Goal: Information Seeking & Learning: Learn about a topic

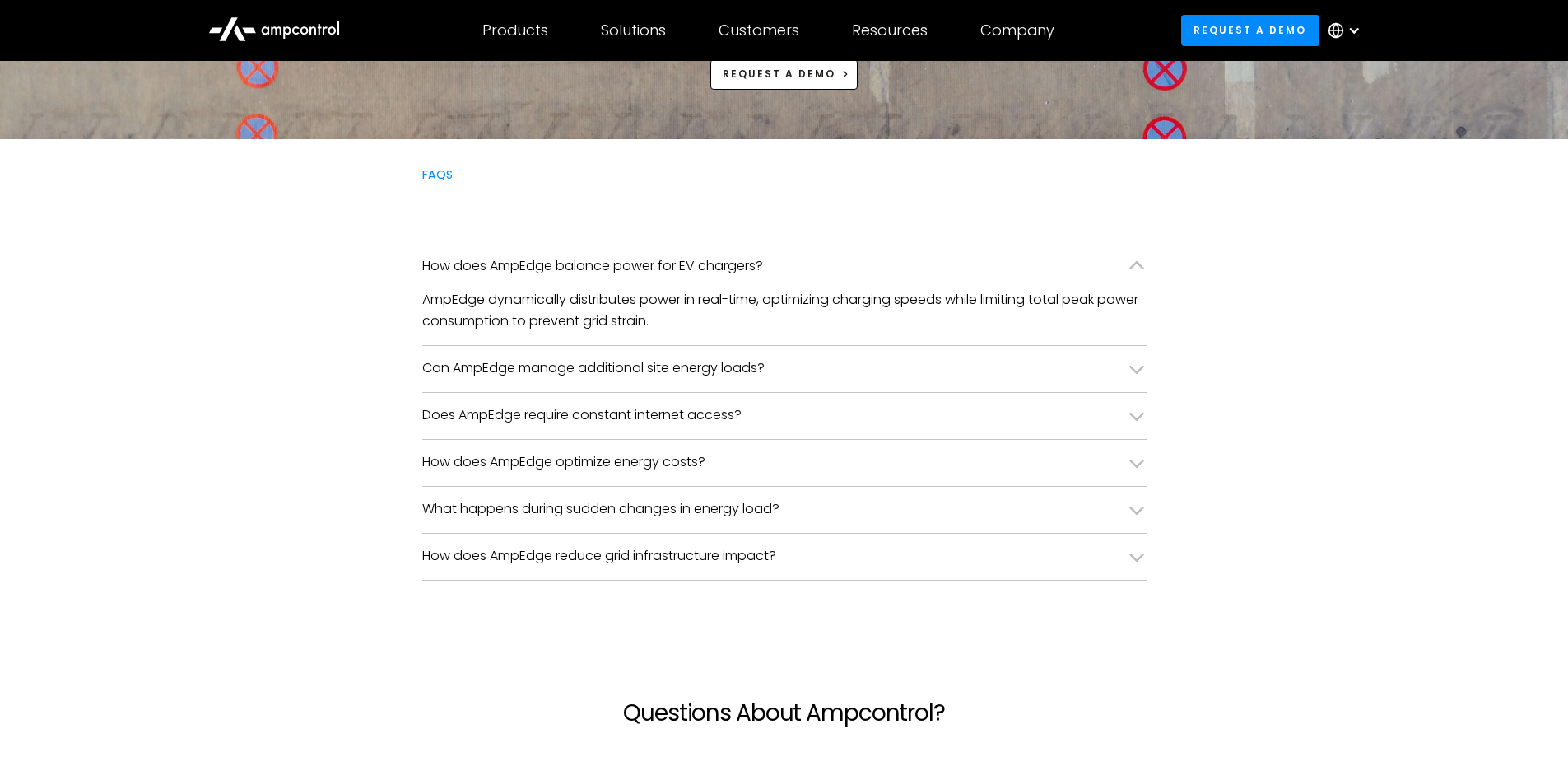
scroll to position [3952, 0]
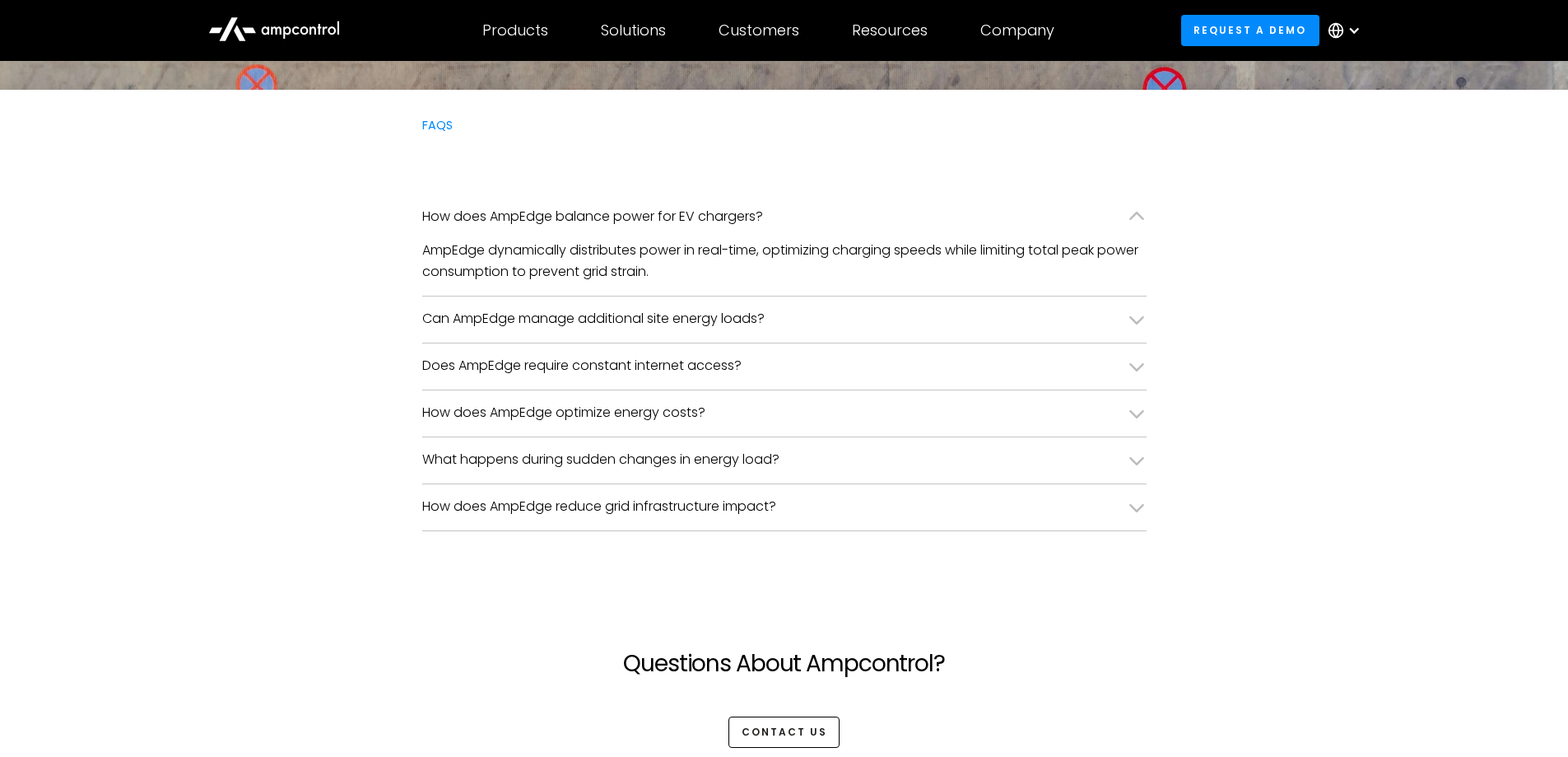
click at [1142, 318] on icon at bounding box center [1137, 319] width 15 height 8
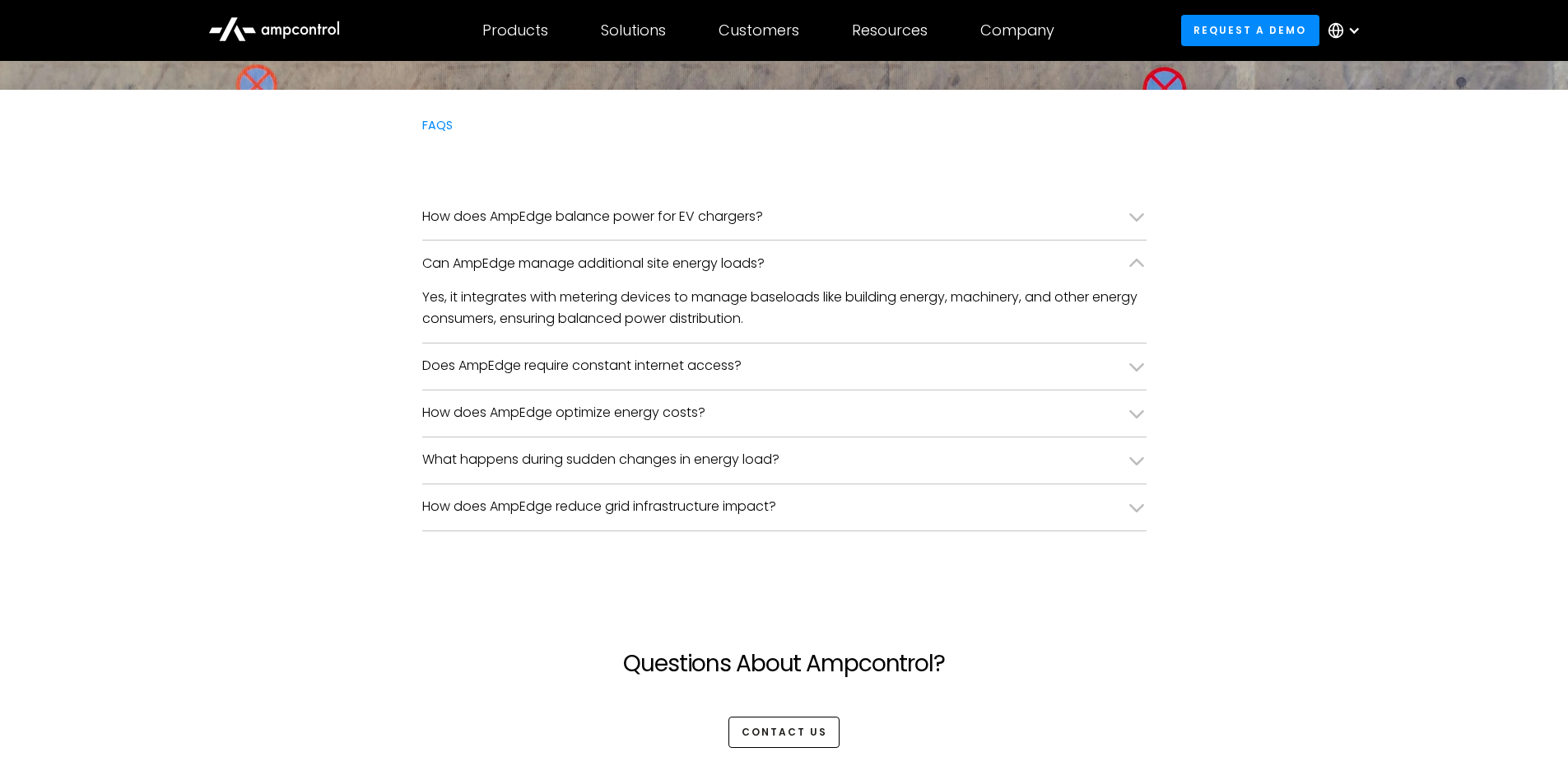
click at [1107, 261] on div "Can AmpEdge manage additional site energy loads?" at bounding box center [784, 264] width 725 height 47
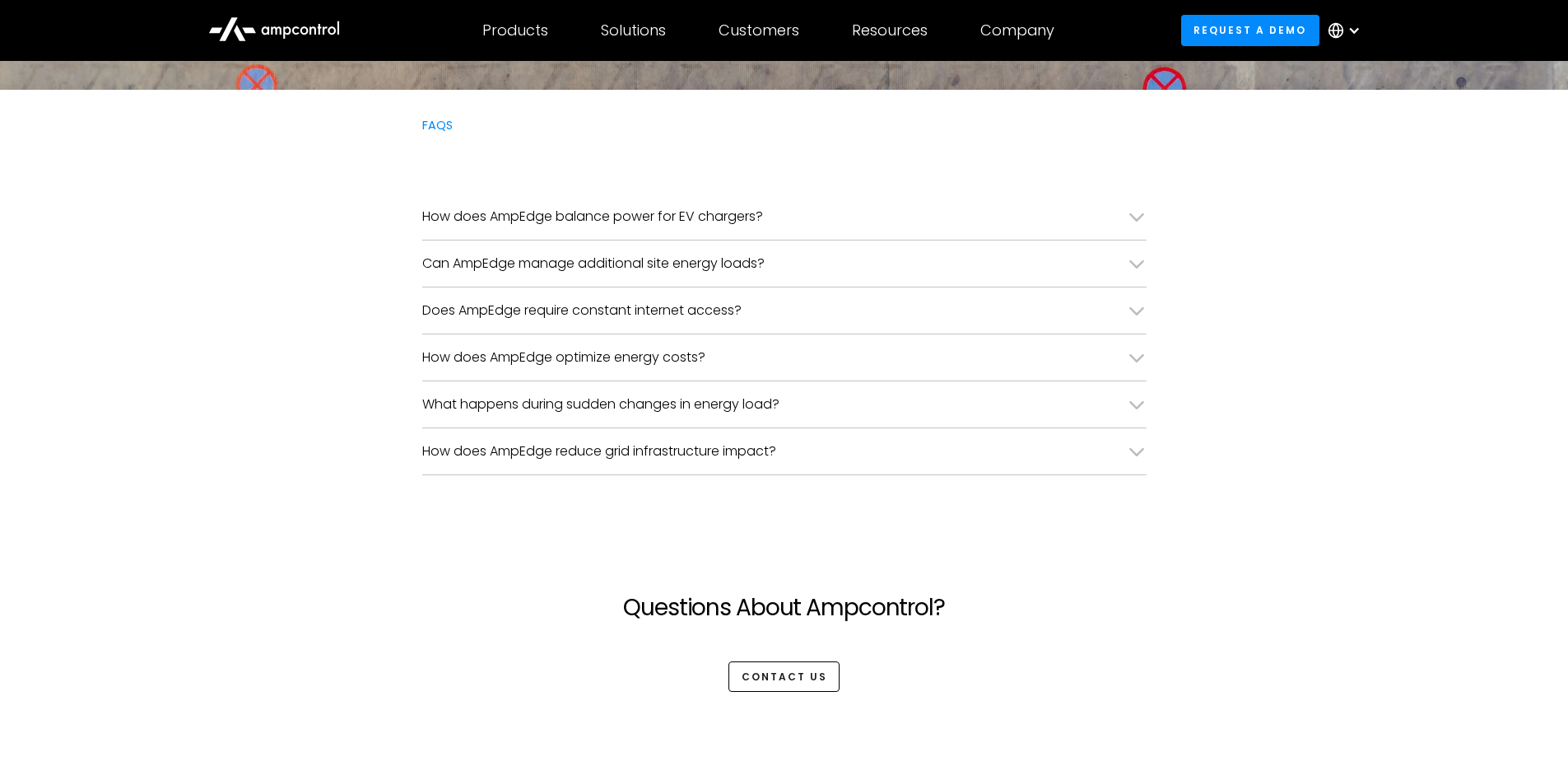
click at [1122, 303] on div "Does AmpEdge require constant internet access?" at bounding box center [784, 310] width 725 height 47
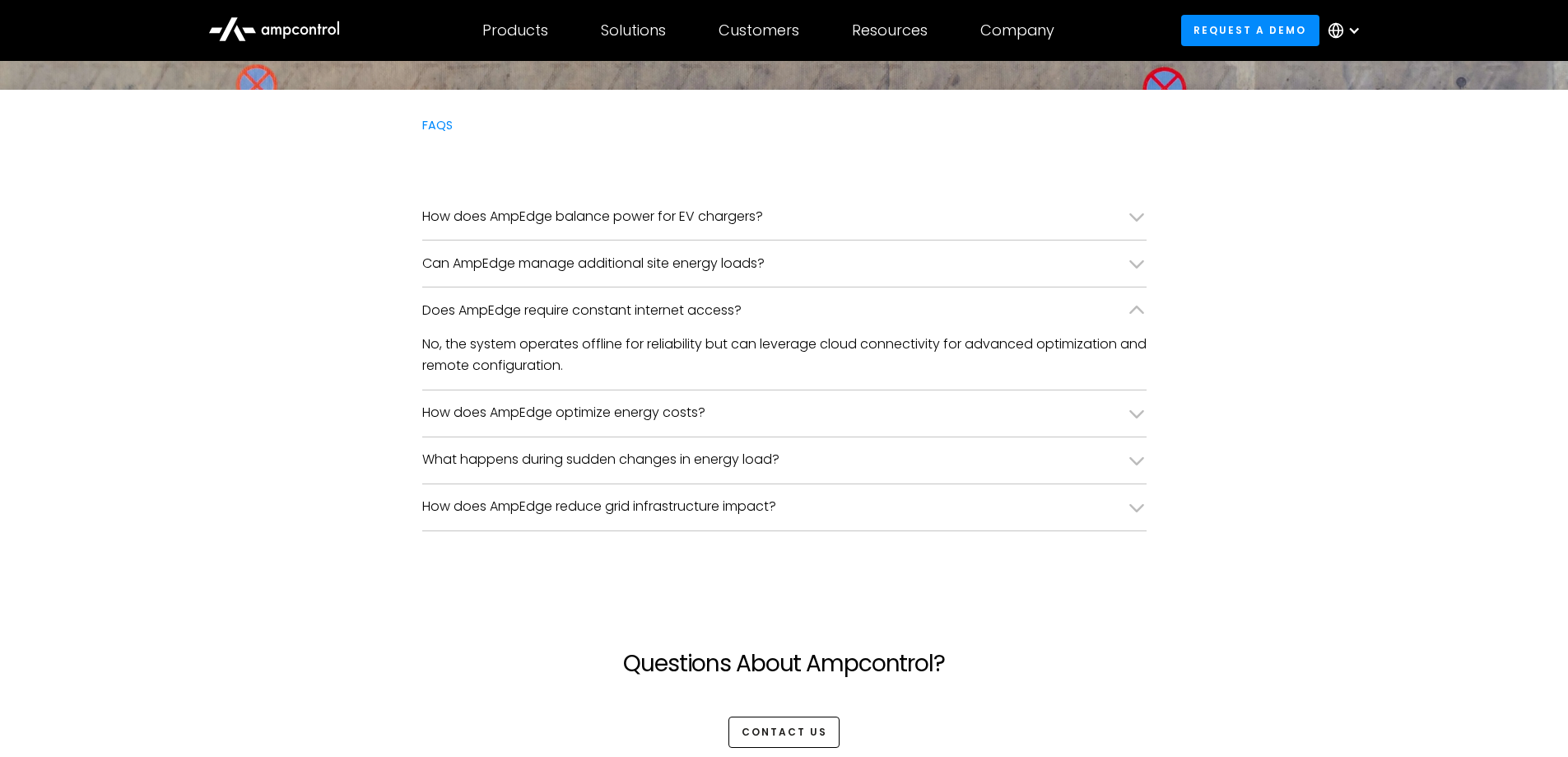
click at [1121, 304] on div "Does AmpEdge require constant internet access?" at bounding box center [784, 310] width 725 height 47
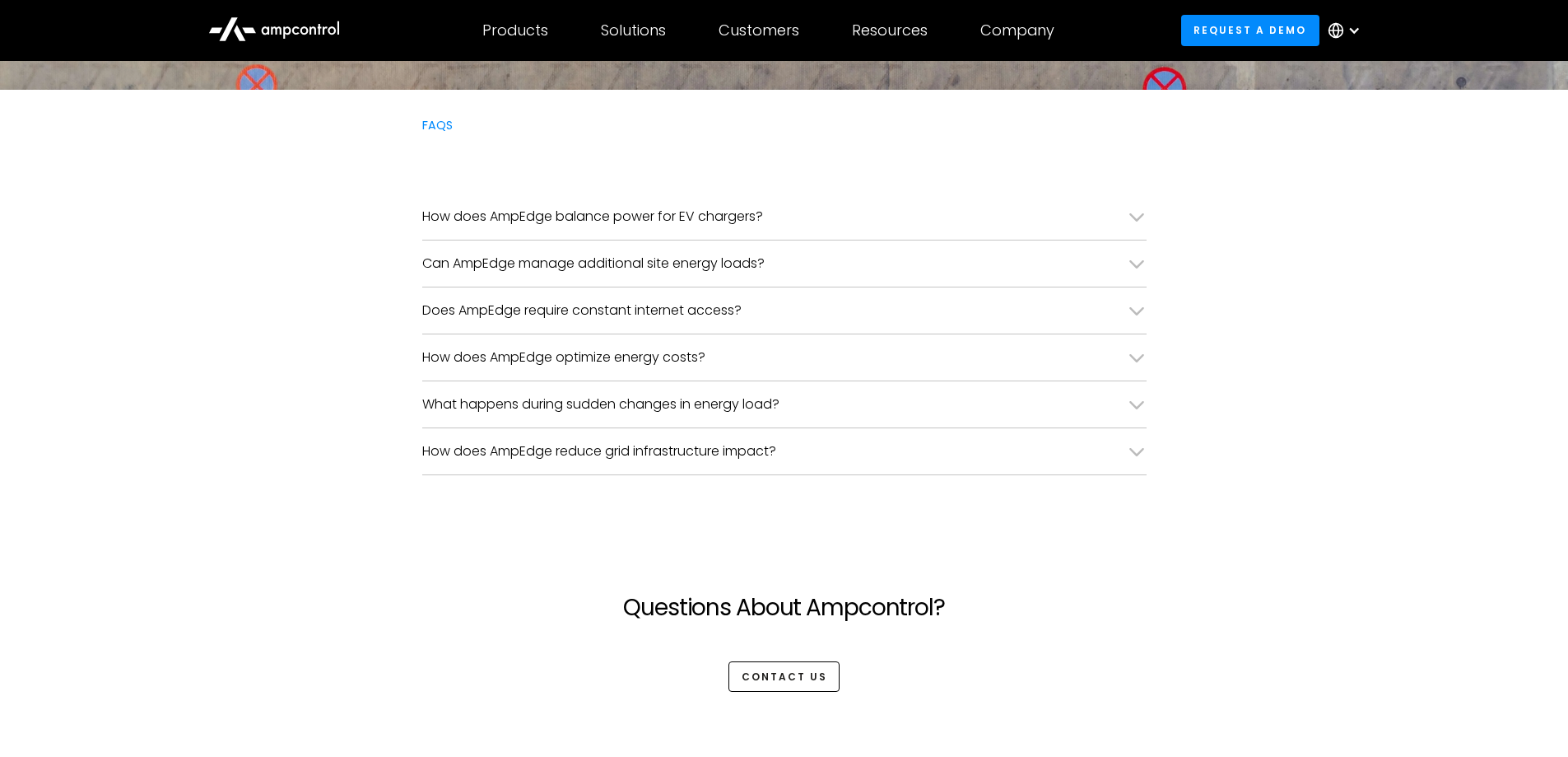
click at [1138, 355] on icon at bounding box center [1137, 357] width 20 height 20
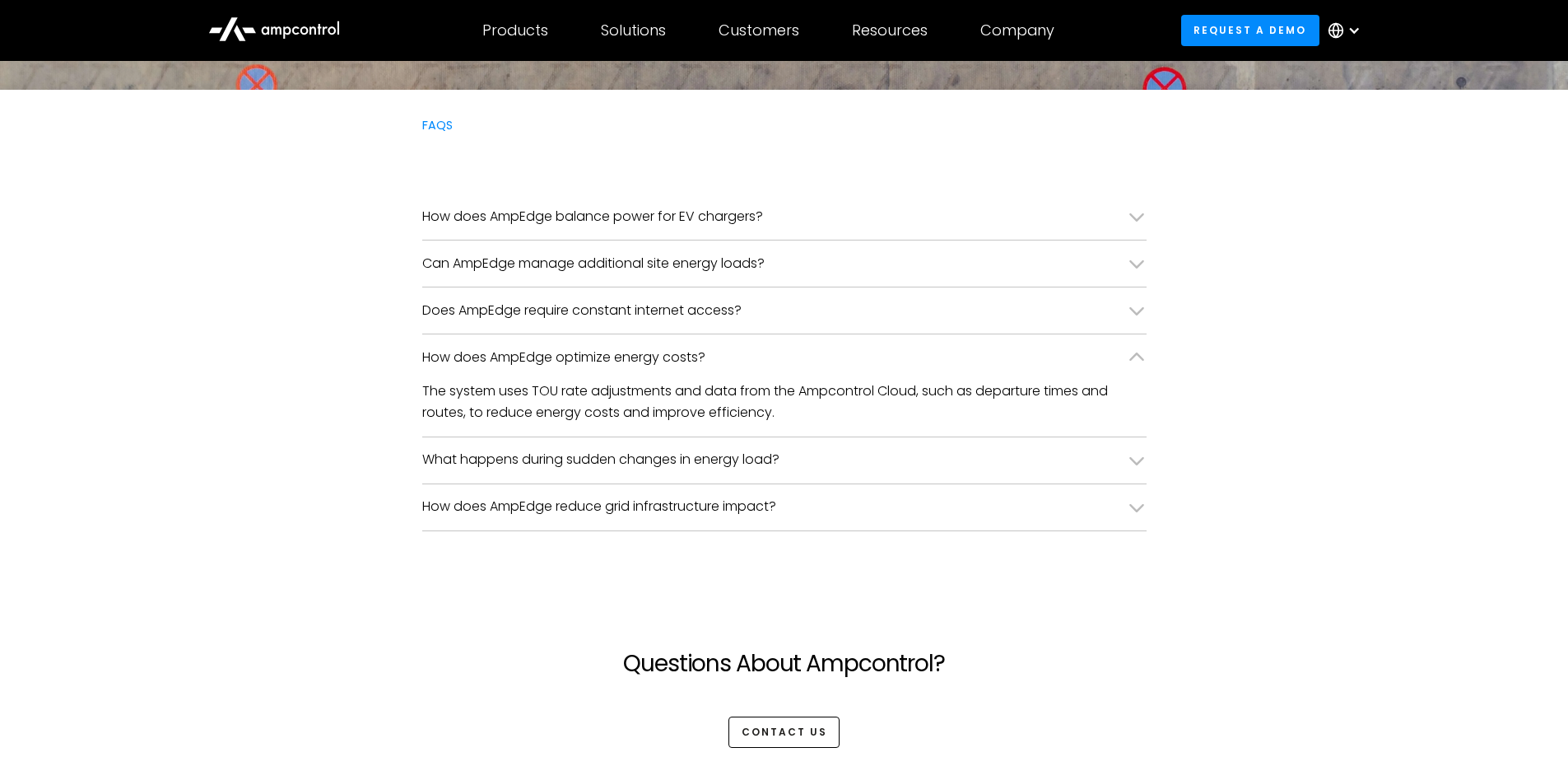
click at [1135, 354] on icon at bounding box center [1137, 356] width 15 height 8
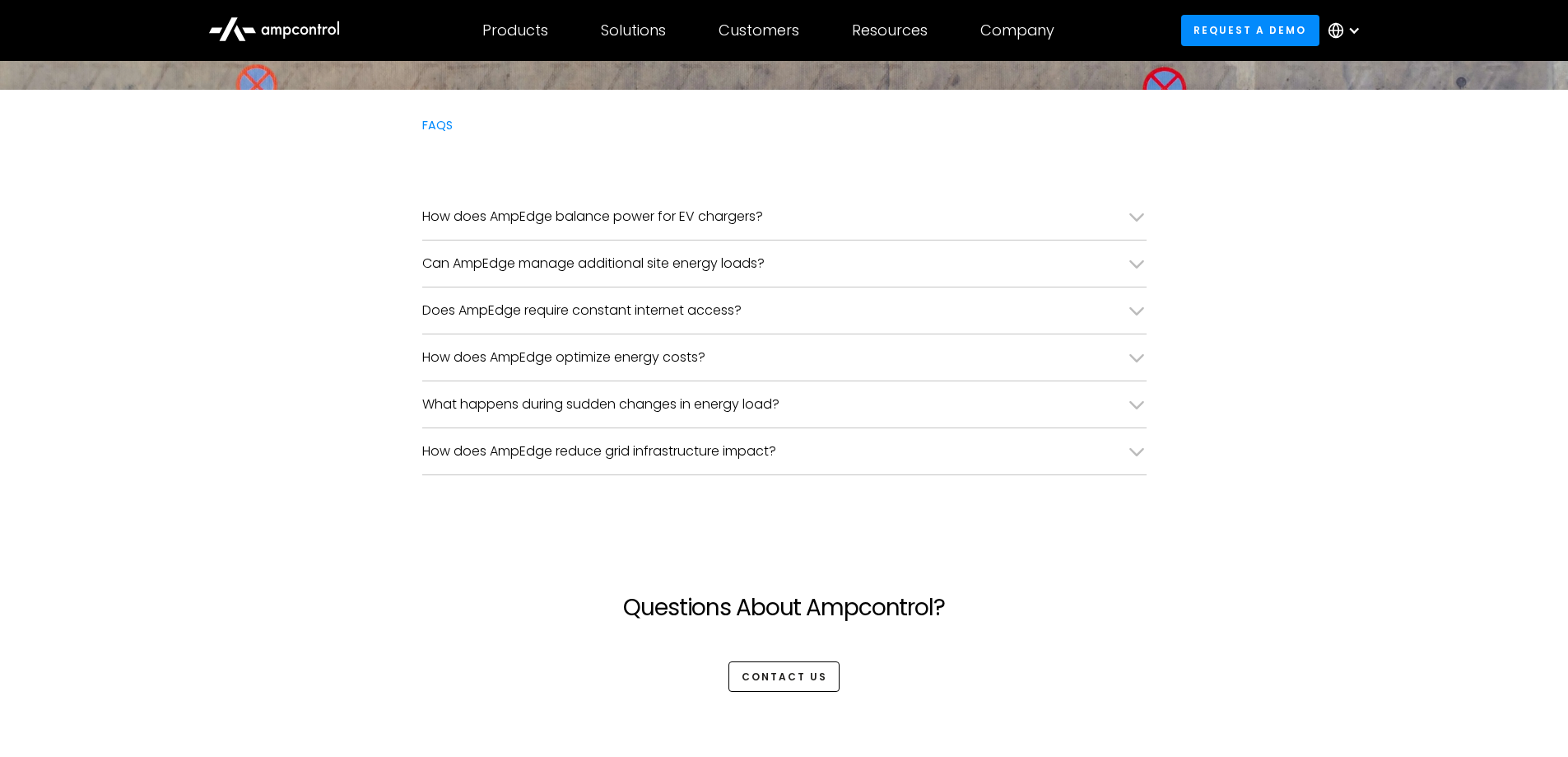
click at [1133, 389] on div "What happens during sudden changes in energy load?" at bounding box center [784, 404] width 725 height 47
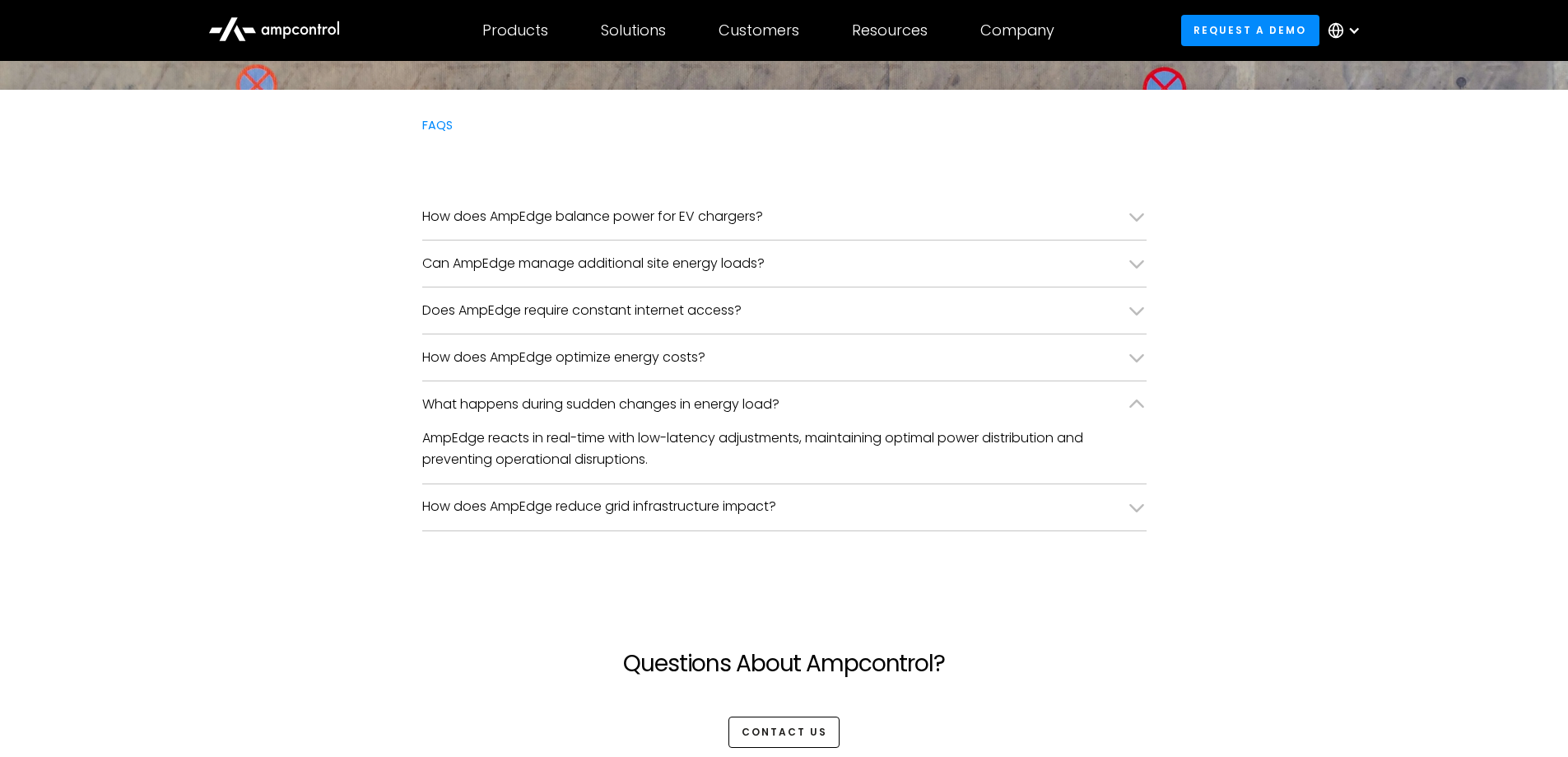
click at [1133, 403] on icon at bounding box center [1137, 403] width 15 height 8
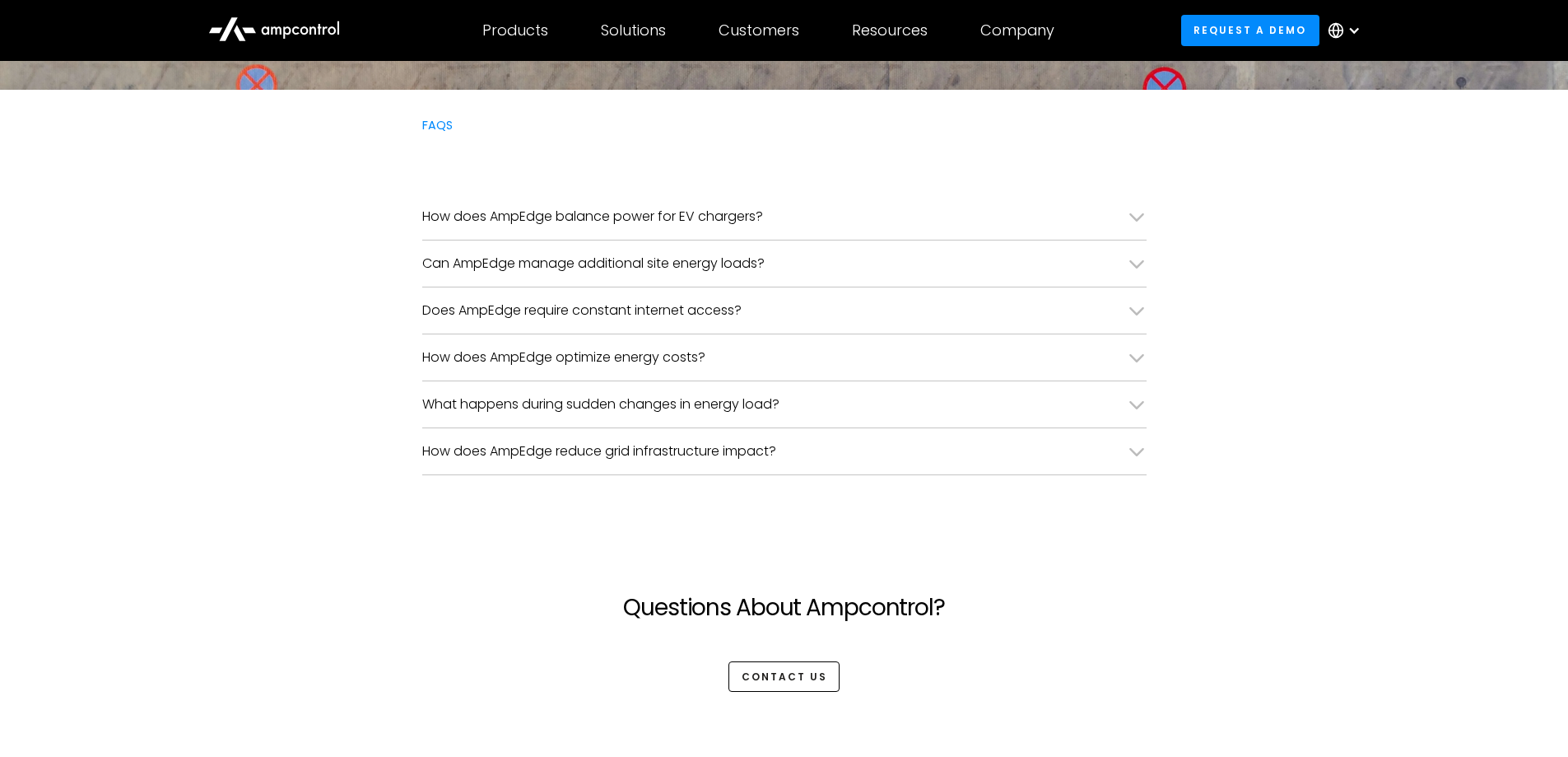
click at [1135, 441] on icon at bounding box center [1137, 451] width 20 height 20
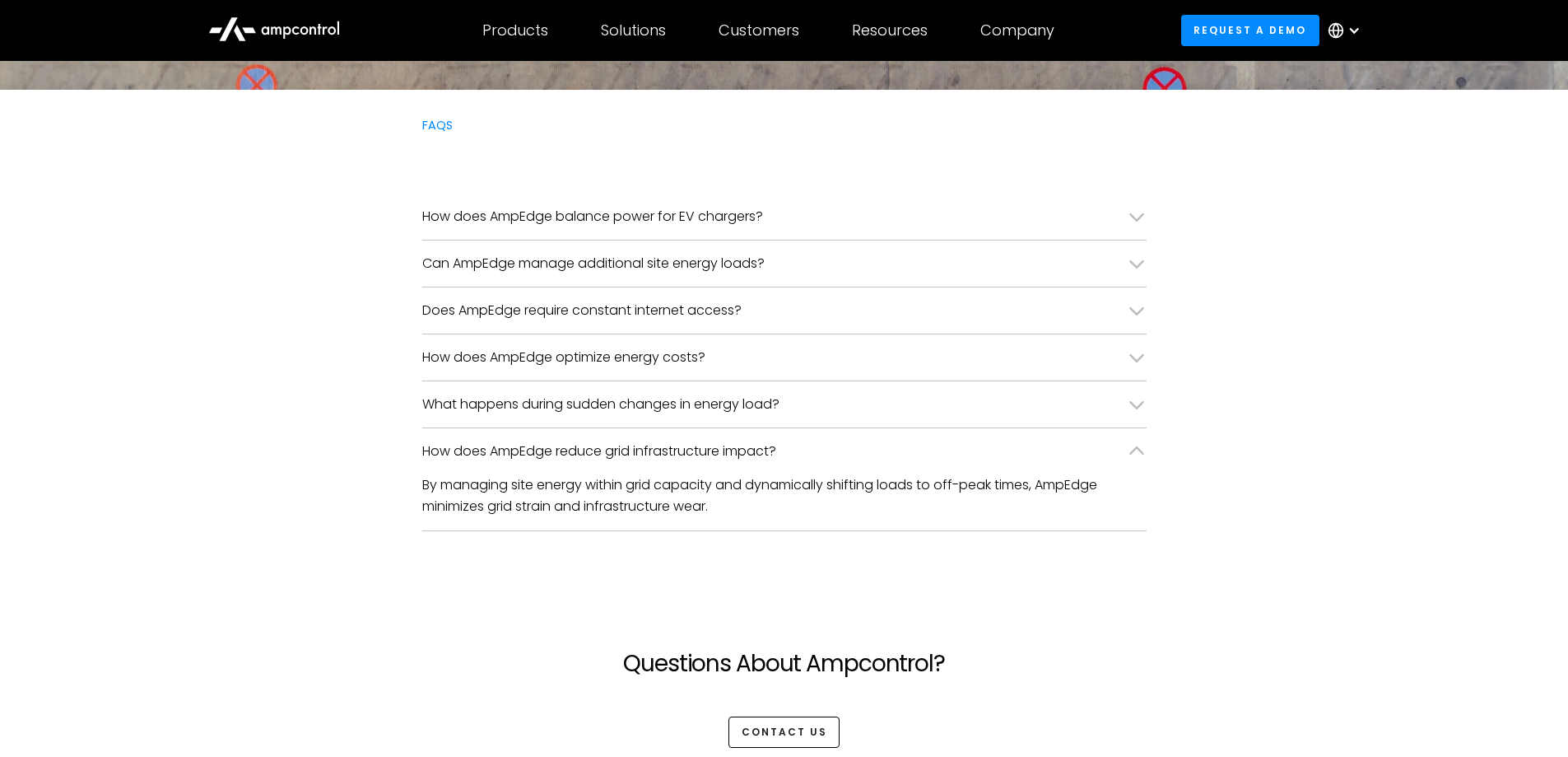
click at [1135, 440] on div "How does AmpEdge reduce grid infrastructure impact?" at bounding box center [784, 452] width 725 height 47
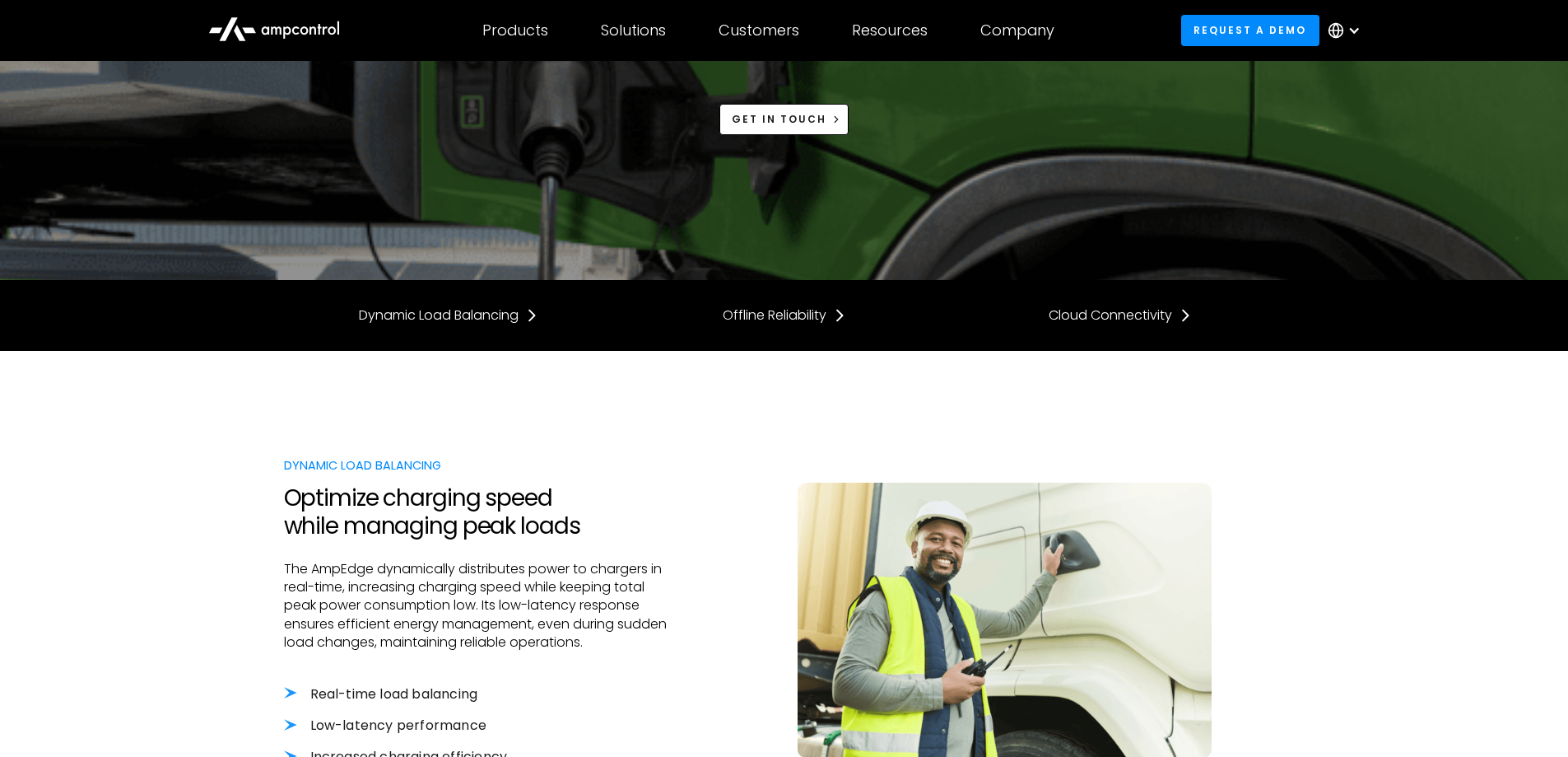
scroll to position [0, 0]
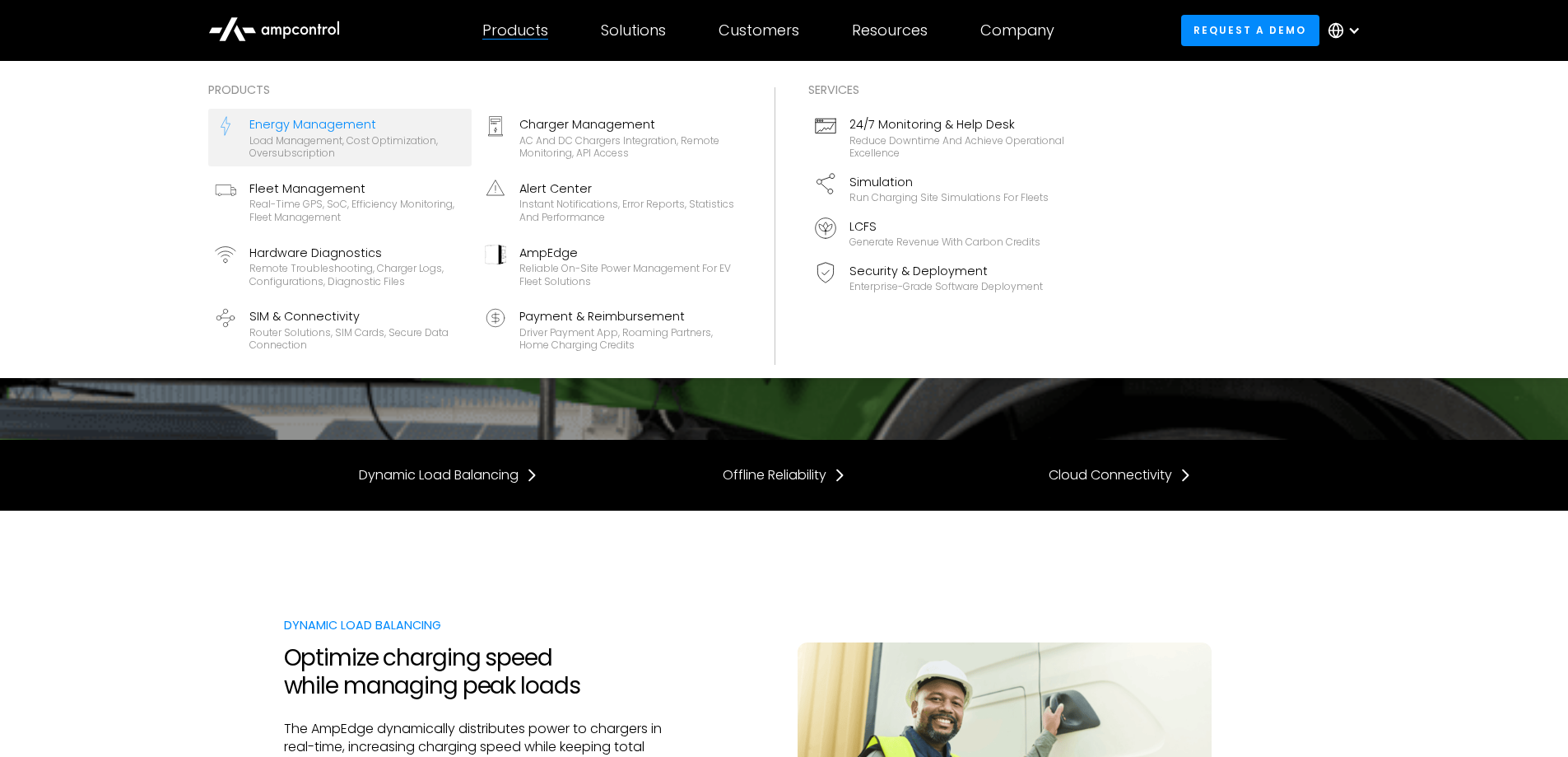
click at [321, 132] on div "Energy Management" at bounding box center [357, 124] width 216 height 18
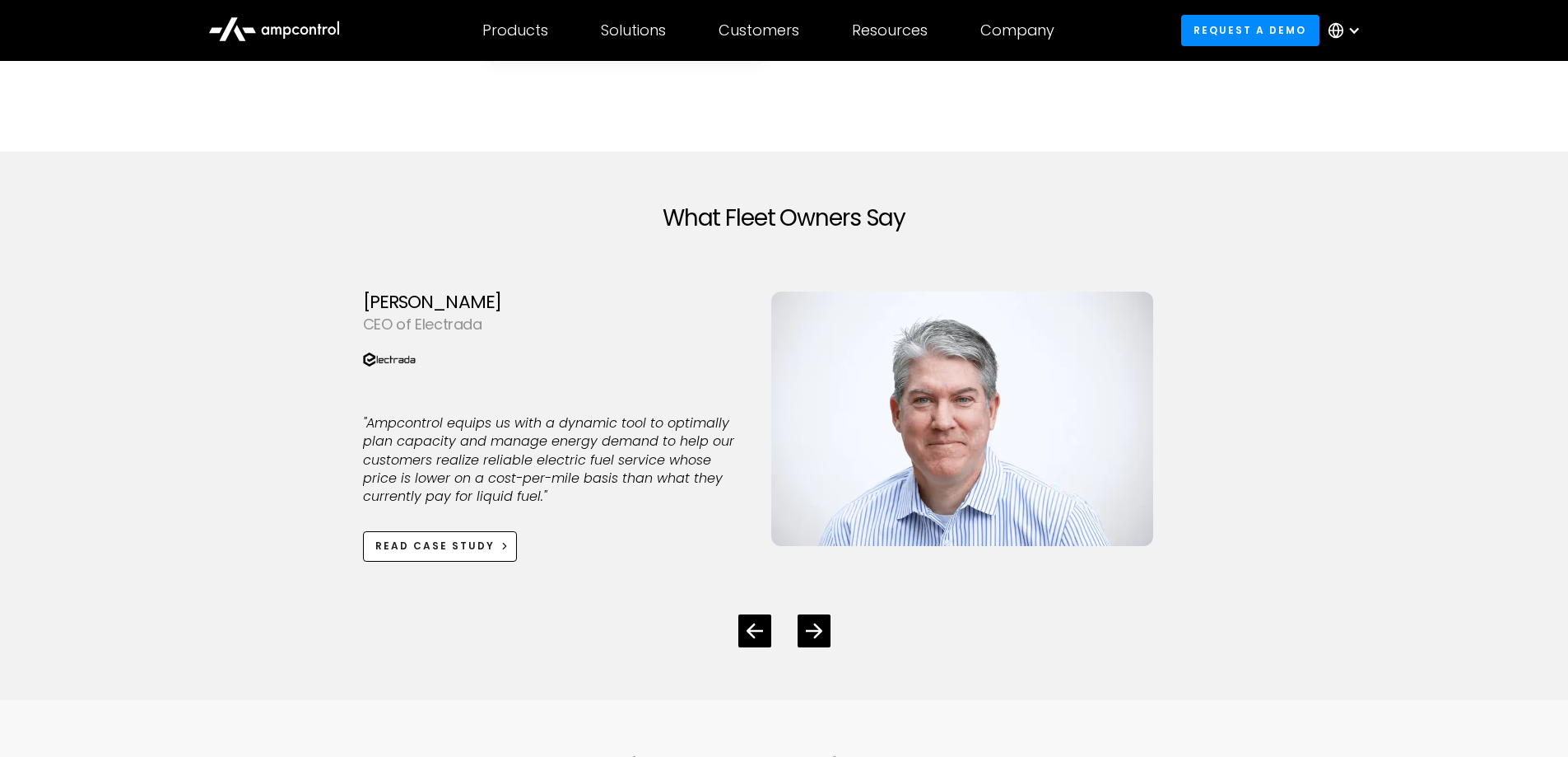
scroll to position [4364, 0]
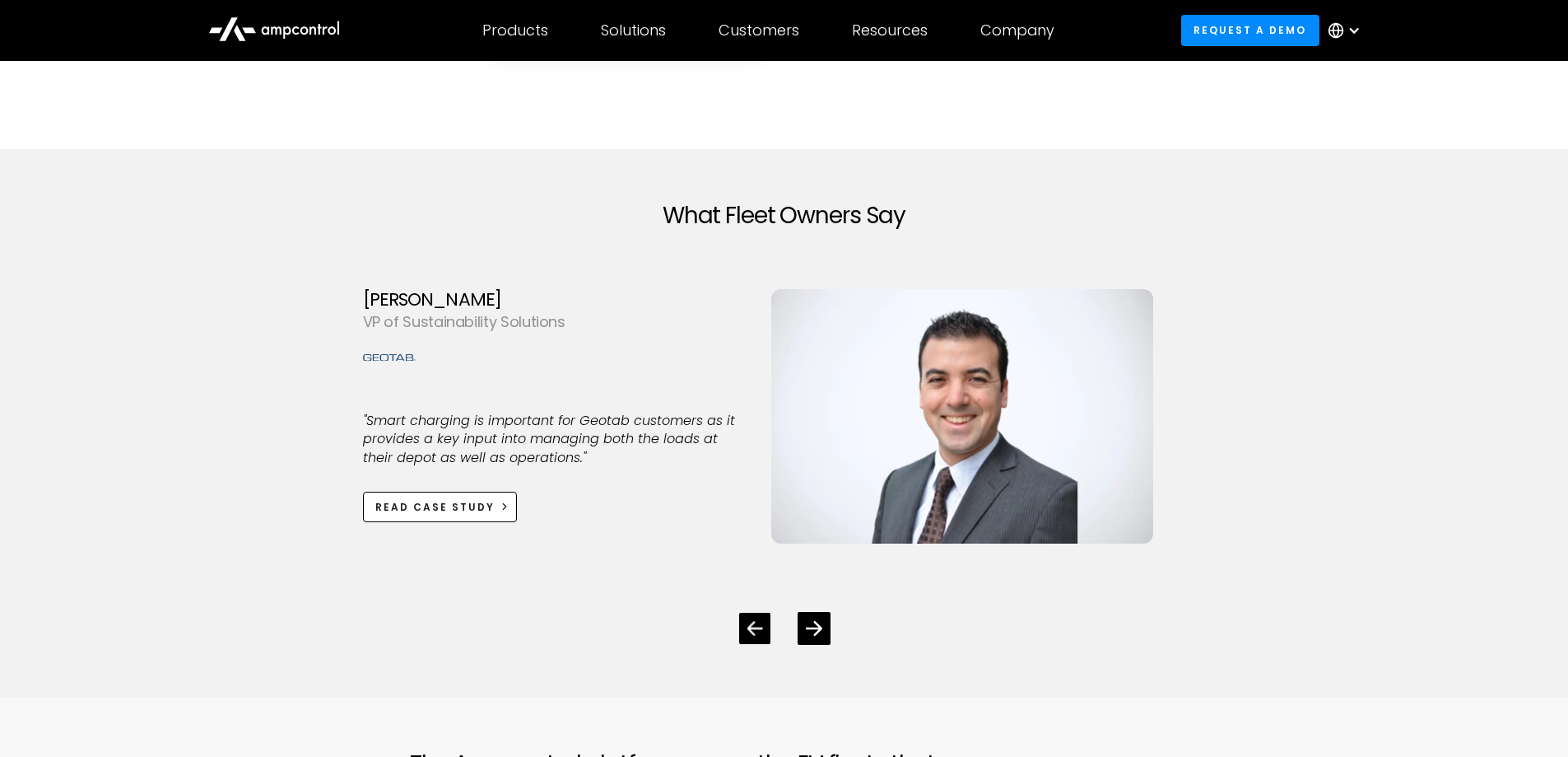
click at [761, 625] on icon "Previous slide" at bounding box center [754, 628] width 15 height 15
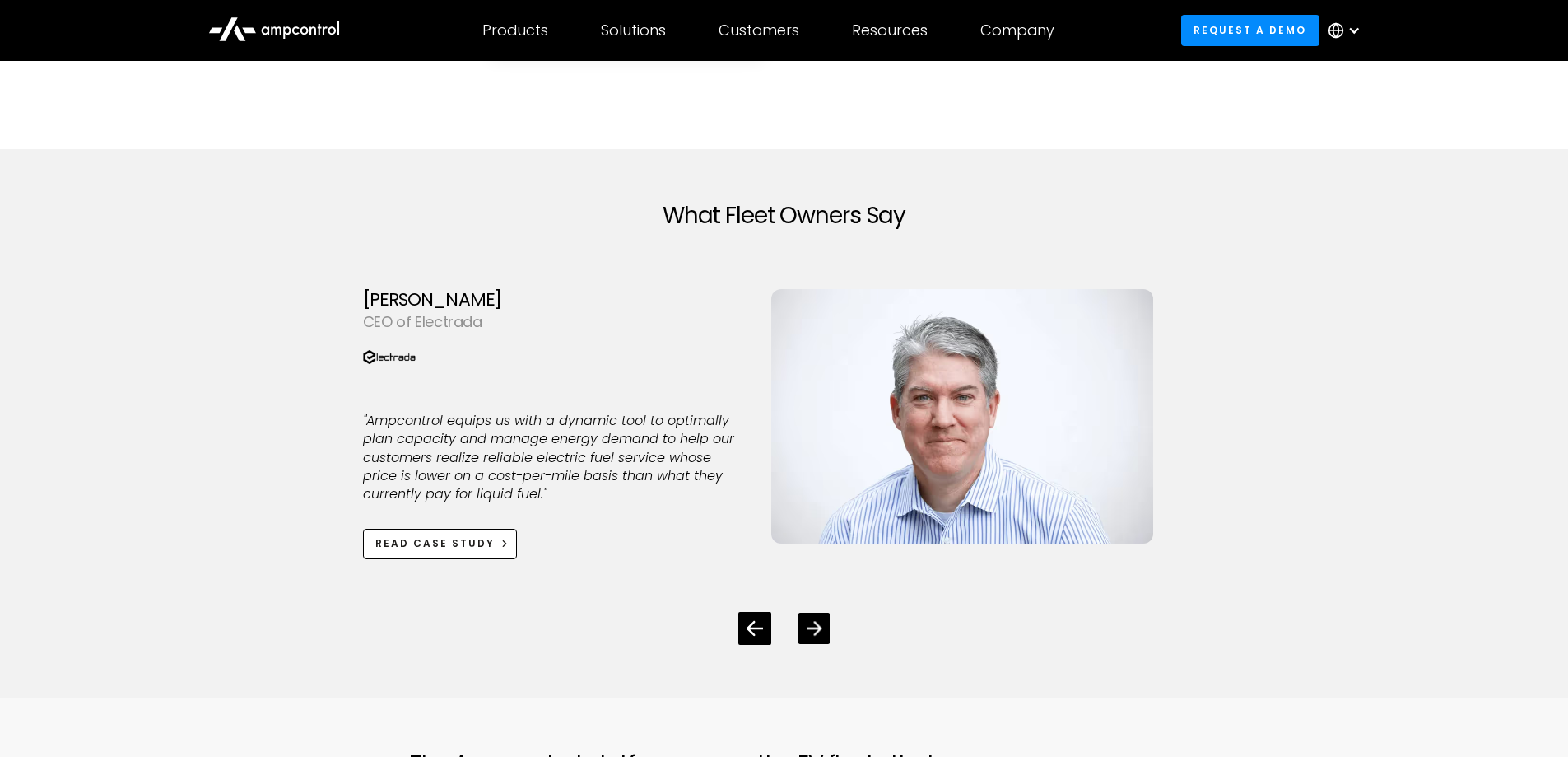
click at [828, 625] on div "Next slide" at bounding box center [814, 628] width 31 height 31
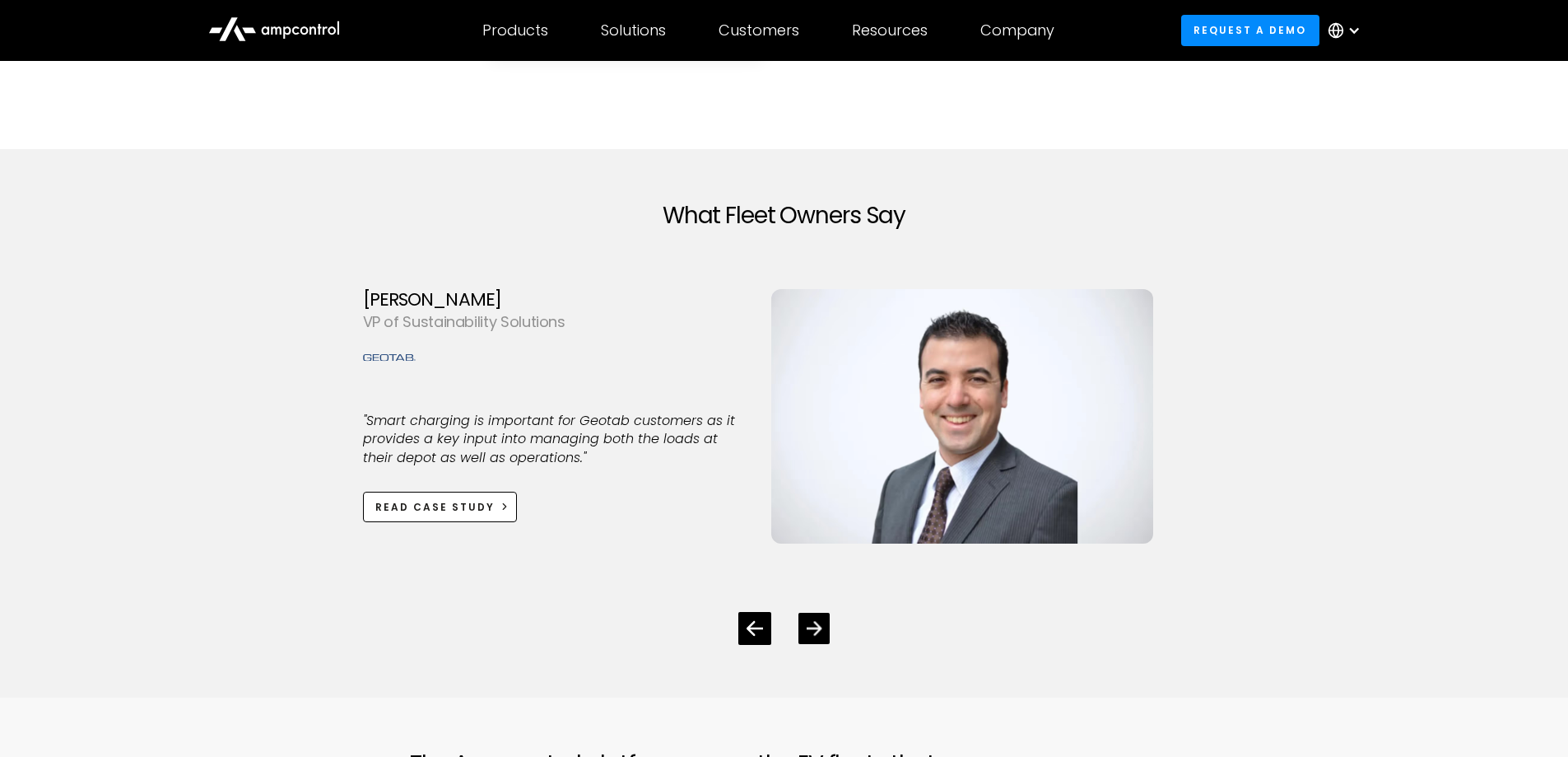
click at [828, 625] on div "Next slide" at bounding box center [814, 628] width 31 height 31
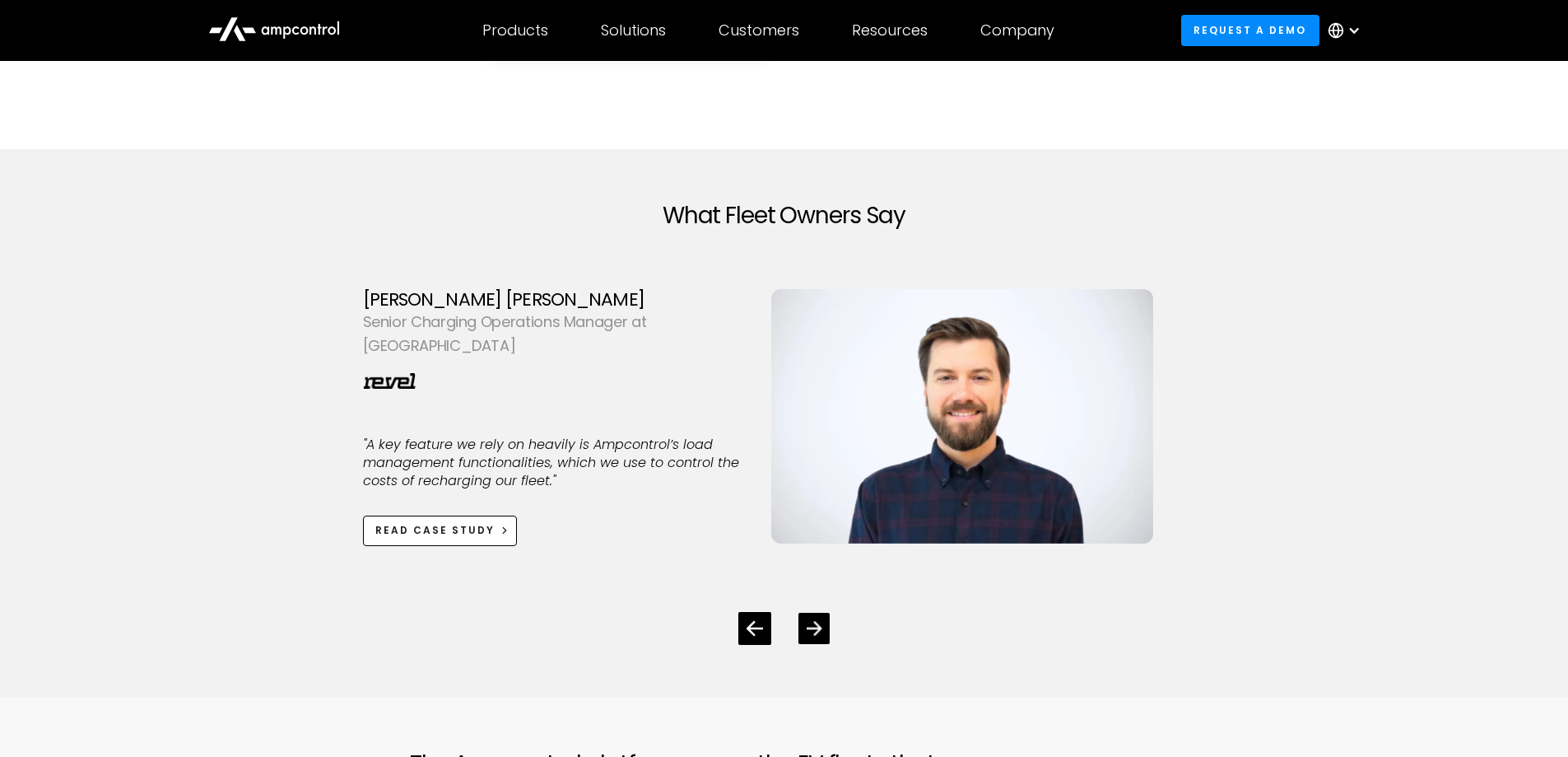
click at [828, 625] on div "Next slide" at bounding box center [814, 628] width 31 height 31
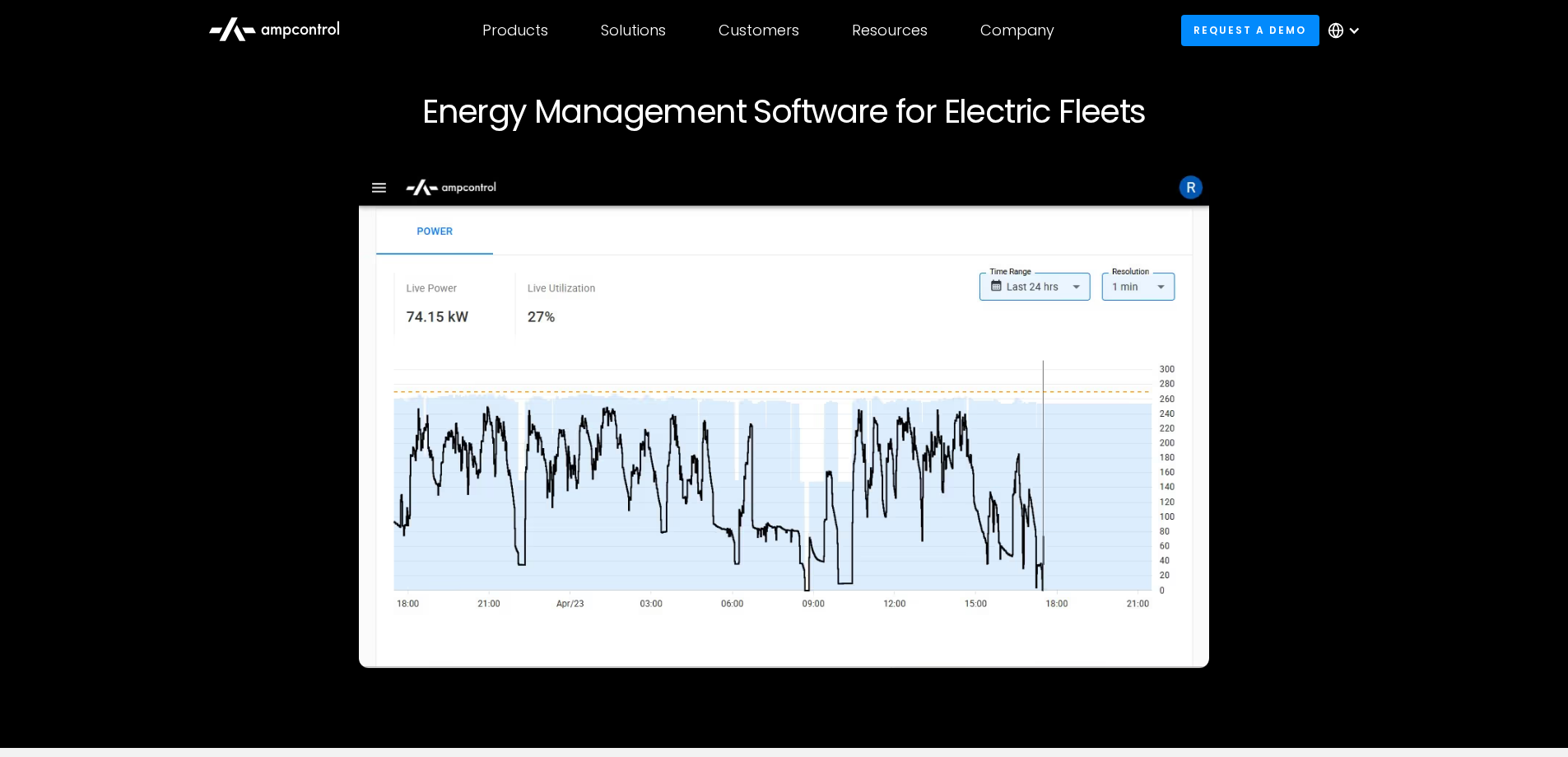
scroll to position [0, 0]
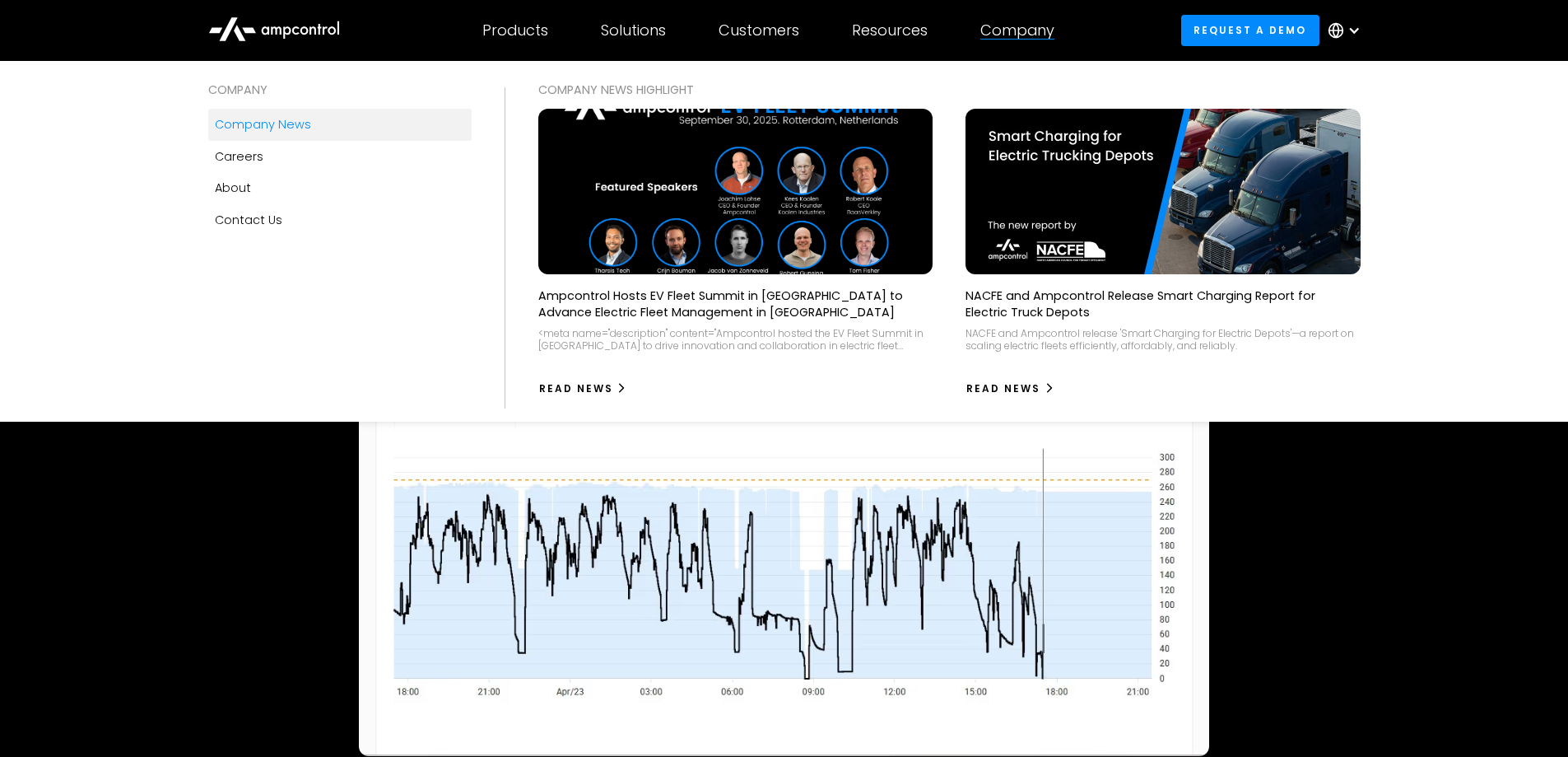
click at [238, 120] on div "Company news" at bounding box center [263, 124] width 97 height 18
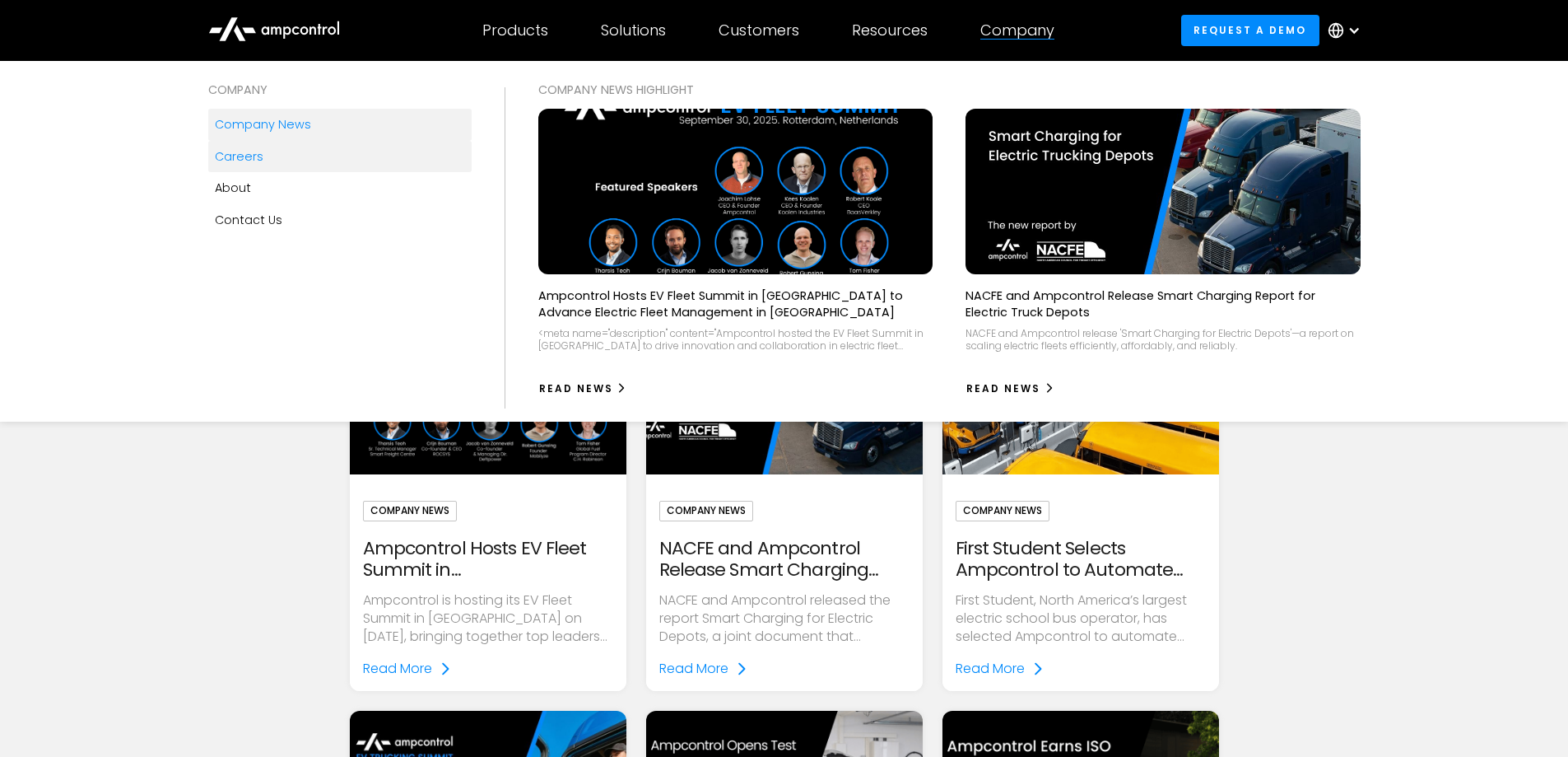
click at [219, 154] on div "Careers" at bounding box center [239, 157] width 48 height 18
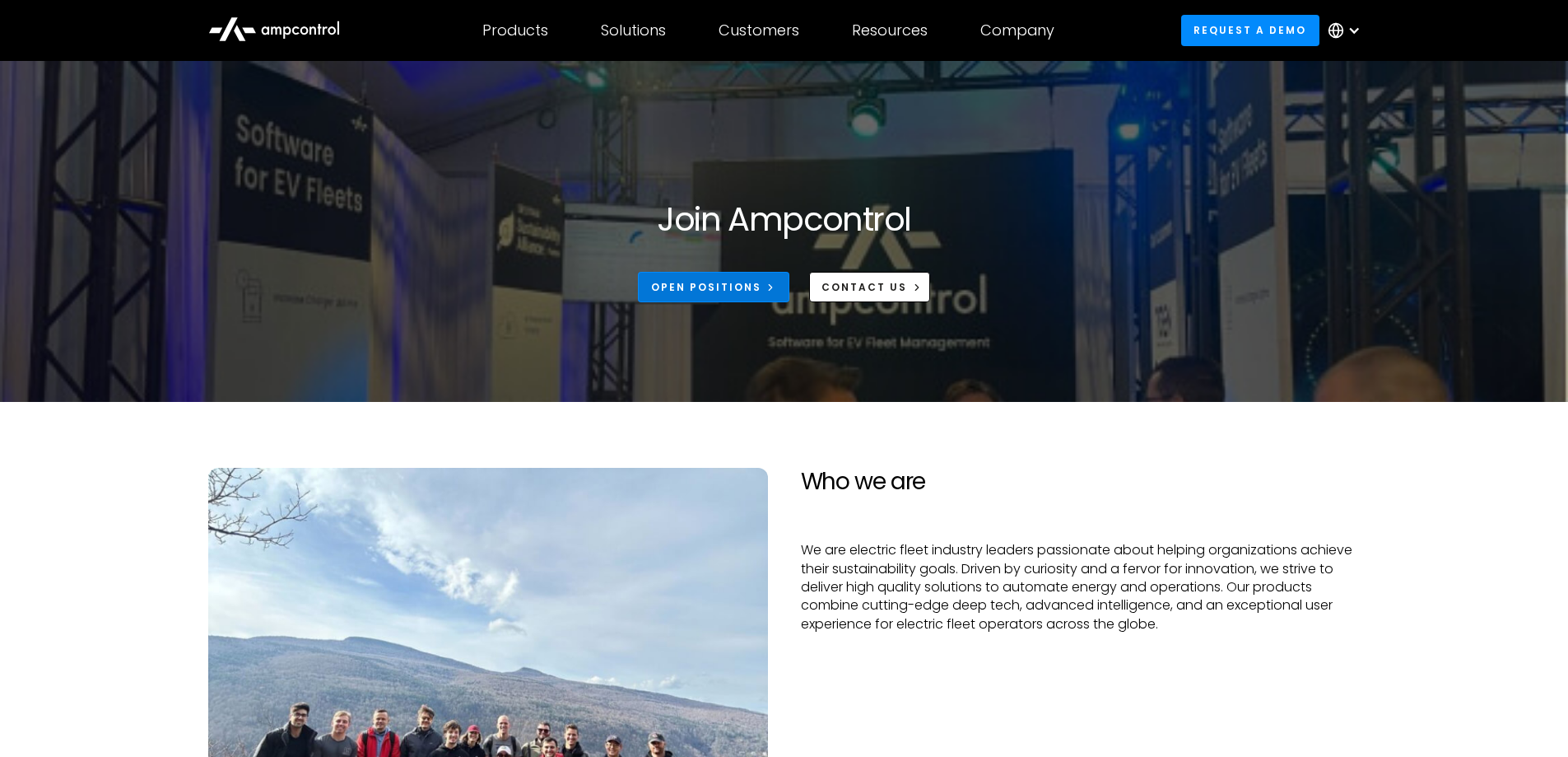
click at [748, 278] on link "Open Positions" at bounding box center [713, 287] width 151 height 30
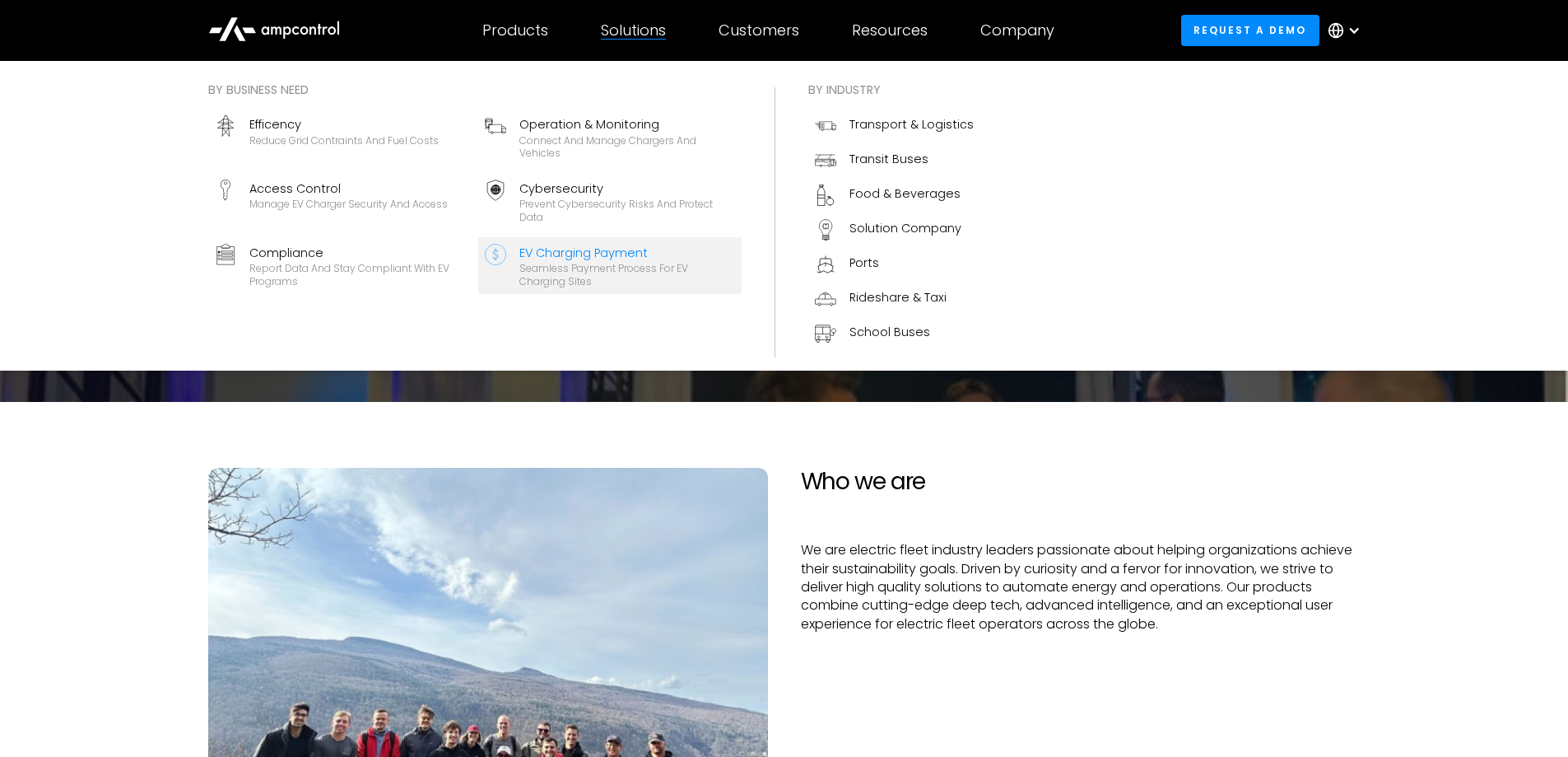
click at [573, 253] on div "EV Charging Payment" at bounding box center [627, 252] width 216 height 18
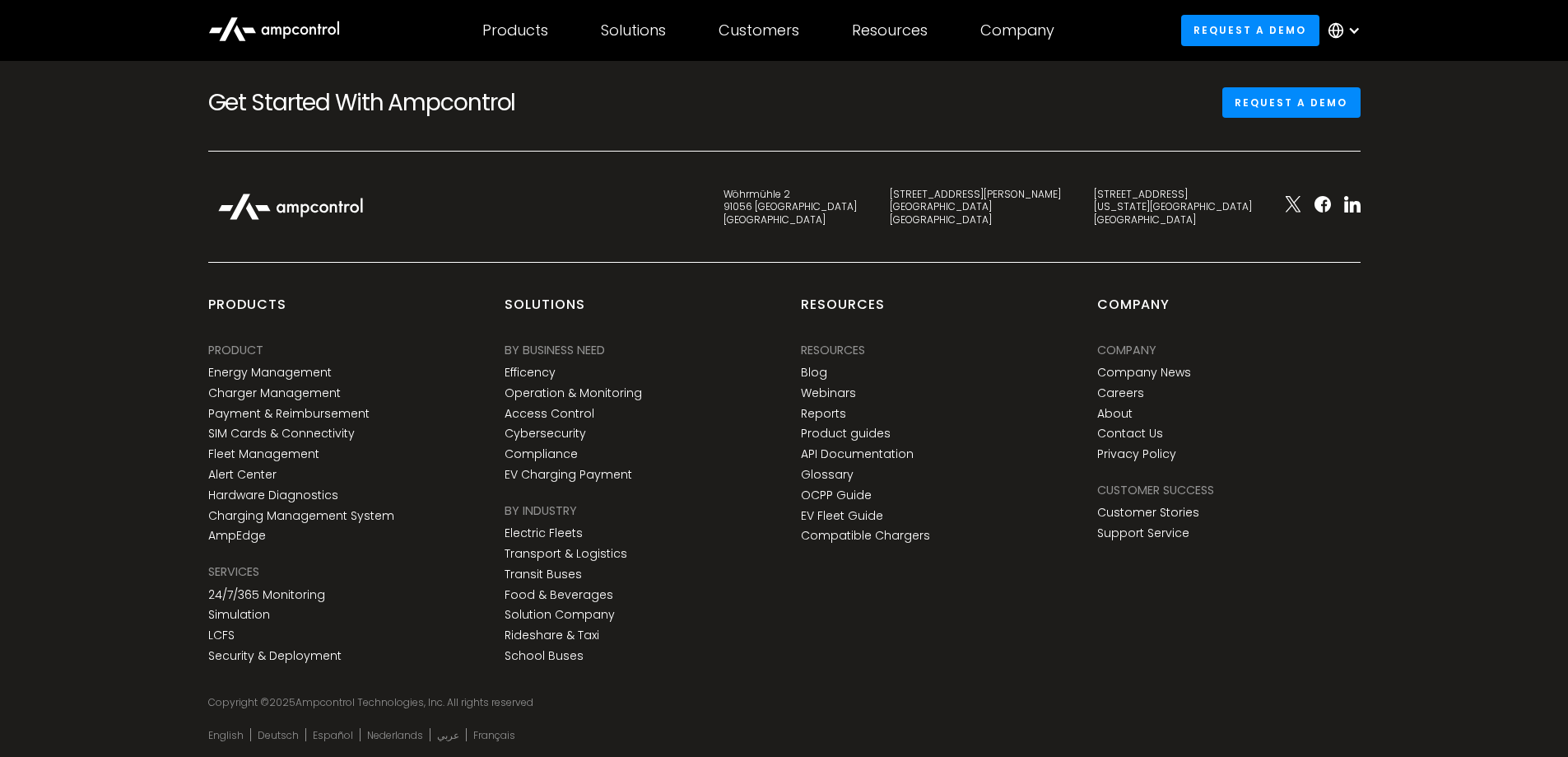
scroll to position [6752, 0]
